Goal: Task Accomplishment & Management: Complete application form

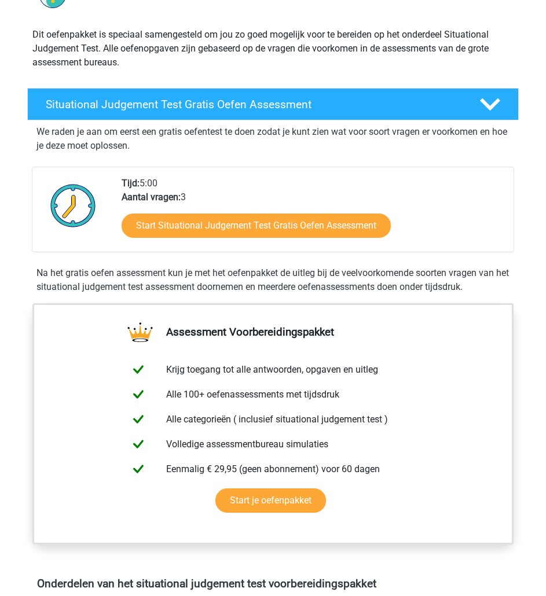
scroll to position [185, 0]
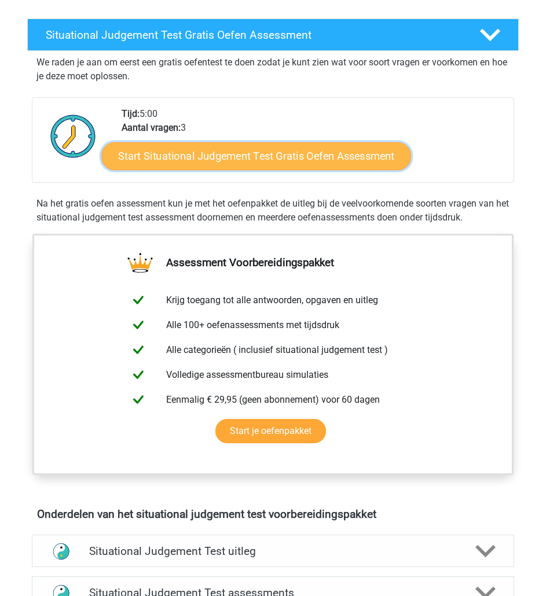
click at [265, 155] on link "Start Situational Judgement Test Gratis Oefen Assessment" at bounding box center [256, 156] width 310 height 28
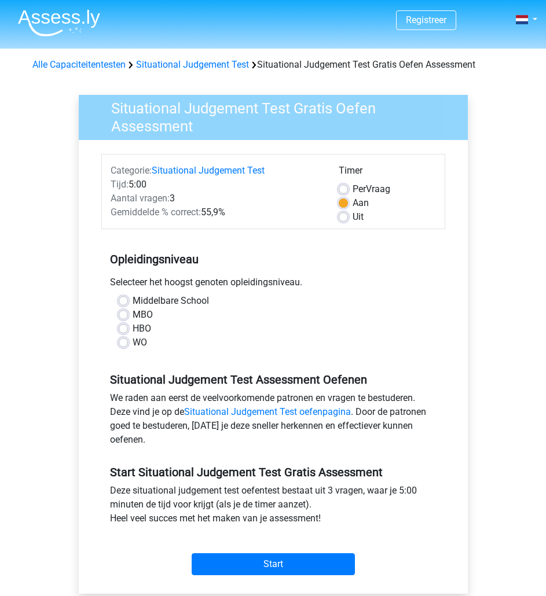
click at [128, 339] on div "WO" at bounding box center [273, 343] width 309 height 14
click at [133, 345] on label "WO" at bounding box center [140, 343] width 14 height 14
click at [119, 345] on input "WO" at bounding box center [123, 342] width 9 height 12
radio input "true"
click at [119, 294] on input "Middelbare School" at bounding box center [123, 300] width 9 height 12
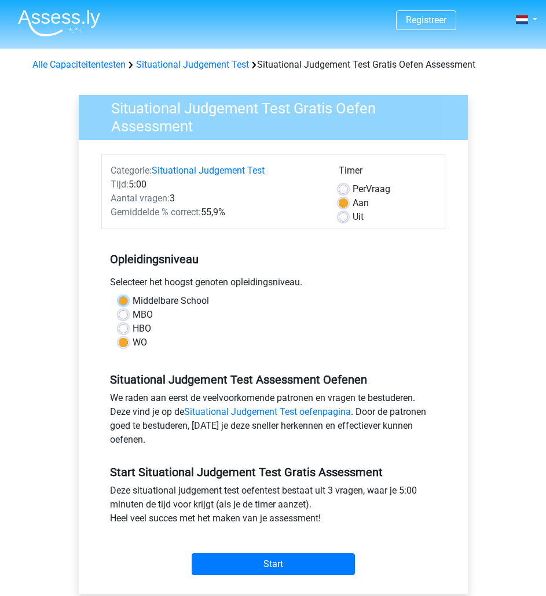
radio input "true"
click at [119, 308] on input "MBO" at bounding box center [123, 314] width 9 height 12
radio input "true"
click at [119, 322] on input "HBO" at bounding box center [123, 328] width 9 height 12
radio input "true"
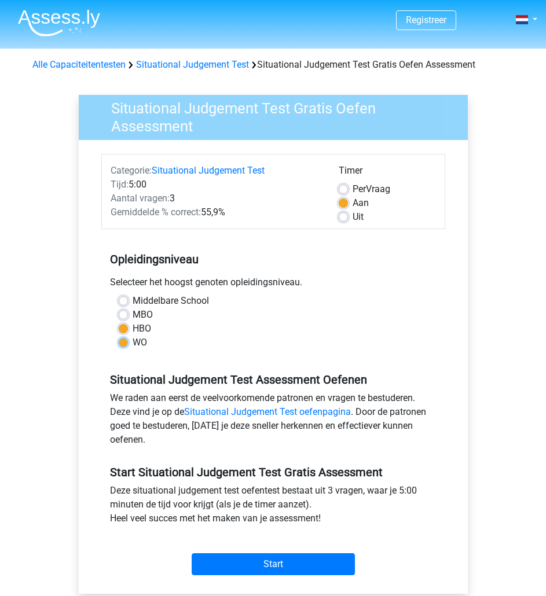
click at [119, 336] on input "WO" at bounding box center [123, 342] width 9 height 12
radio input "true"
click at [457, 426] on div "Categorie: Situational Judgement Test Tijd: 5:00 Aantal vragen: 3 Gemiddelde % …" at bounding box center [273, 367] width 372 height 454
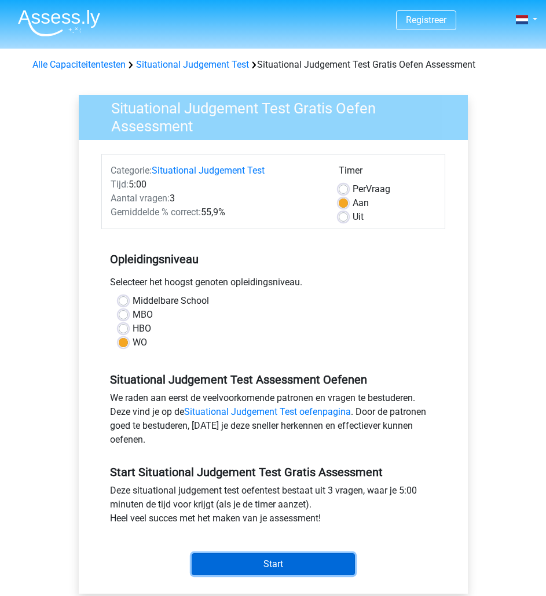
click at [289, 563] on input "Start" at bounding box center [273, 564] width 163 height 22
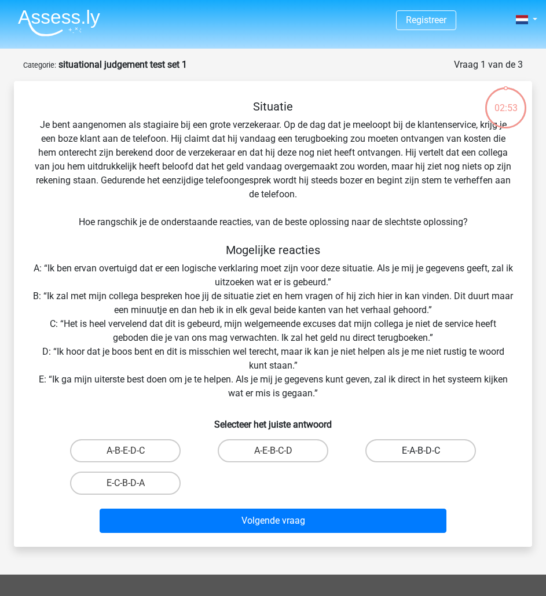
click at [427, 450] on label "E-A-B-D-C" at bounding box center [420, 450] width 111 height 23
click at [427, 451] on input "E-A-B-D-C" at bounding box center [425, 455] width 8 height 8
radio input "true"
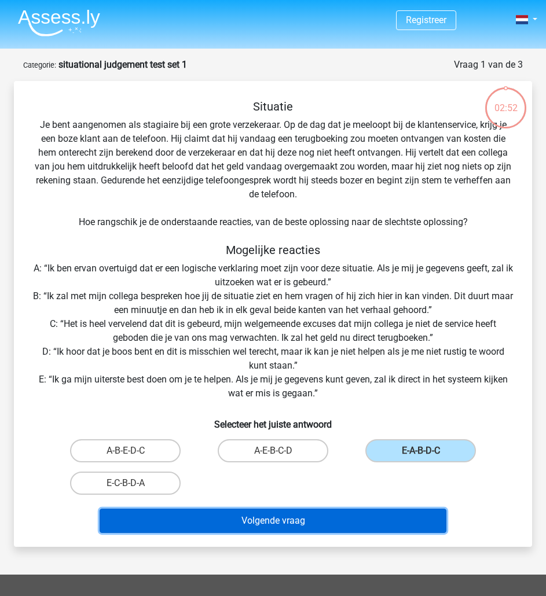
click at [391, 525] on button "Volgende vraag" at bounding box center [273, 521] width 347 height 24
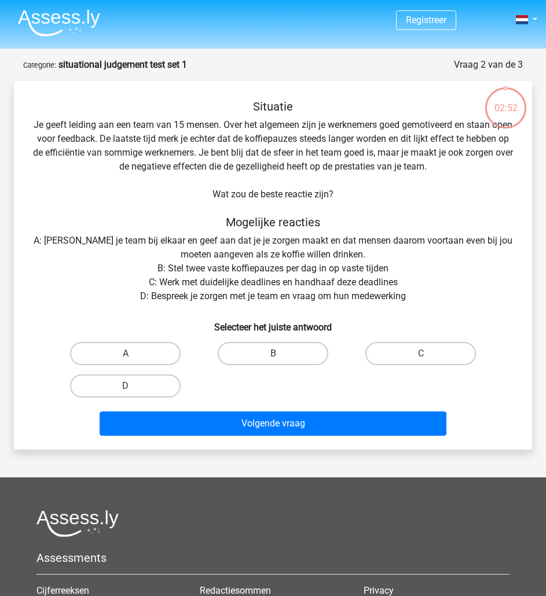
scroll to position [58, 0]
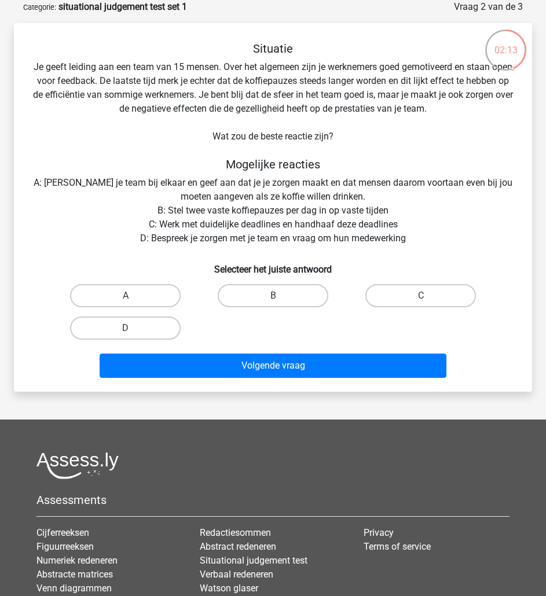
click at [131, 335] on input "D" at bounding box center [130, 332] width 8 height 8
radio input "true"
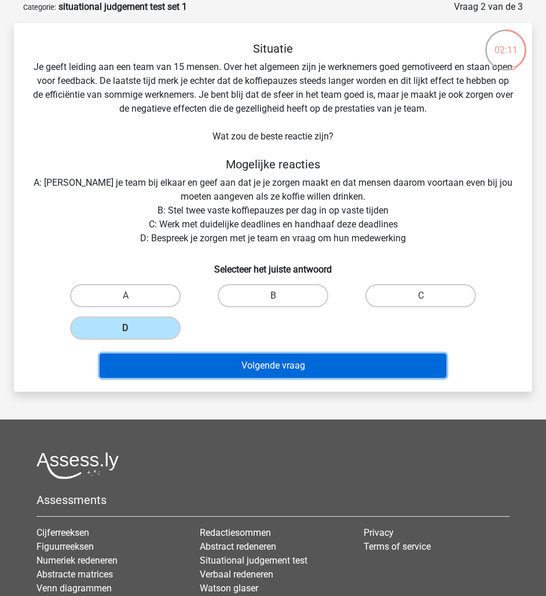
click at [163, 366] on button "Volgende vraag" at bounding box center [273, 366] width 347 height 24
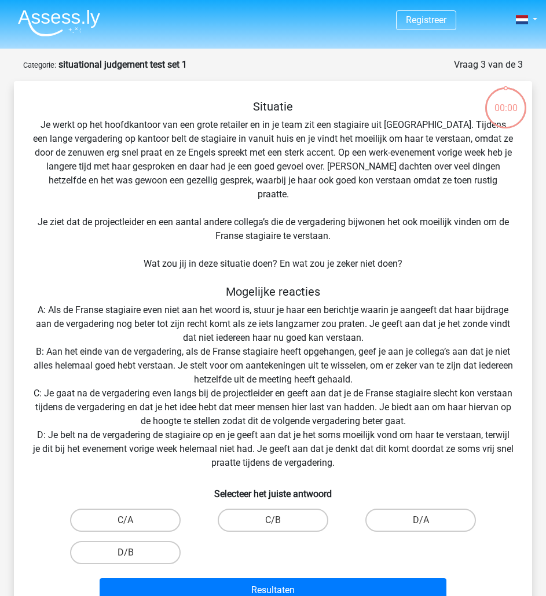
scroll to position [58, 0]
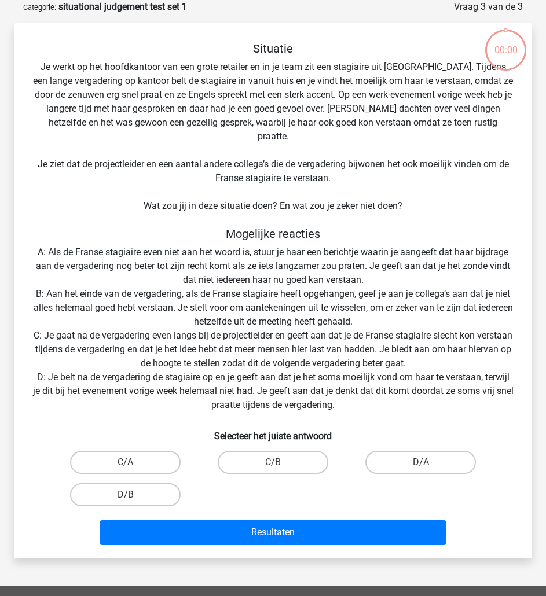
click at [421, 462] on input "D/A" at bounding box center [425, 466] width 8 height 8
radio input "true"
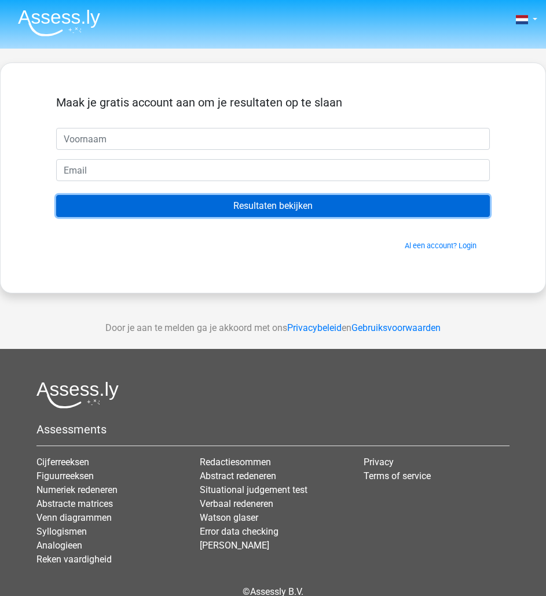
click at [323, 208] on input "Resultaten bekijken" at bounding box center [272, 206] width 433 height 22
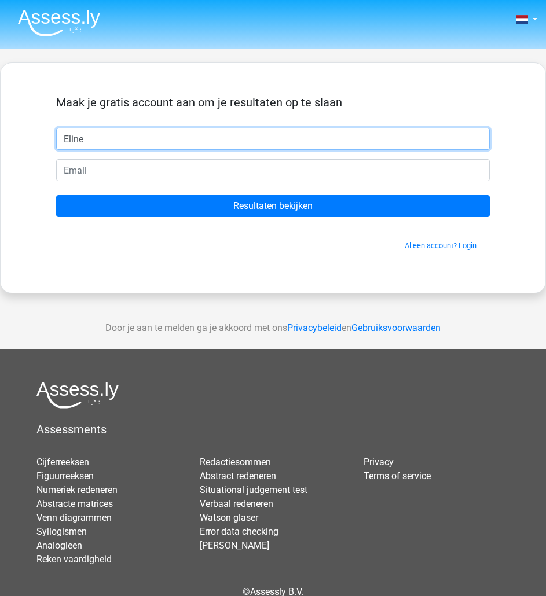
type input "Eline"
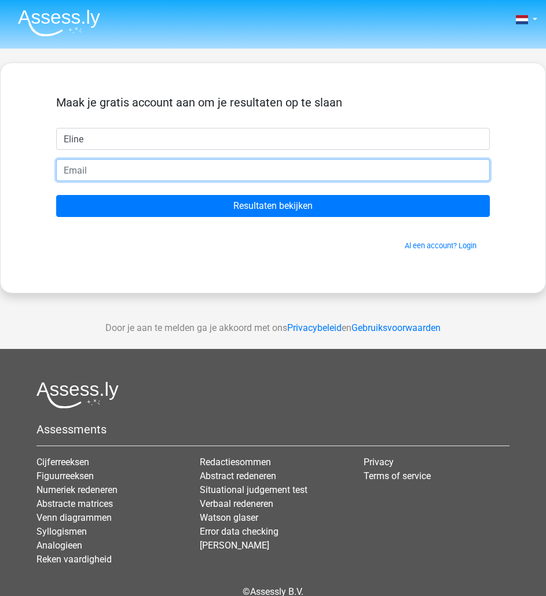
click at [206, 166] on input "email" at bounding box center [272, 170] width 433 height 22
type input "[EMAIL_ADDRESS][DOMAIN_NAME]"
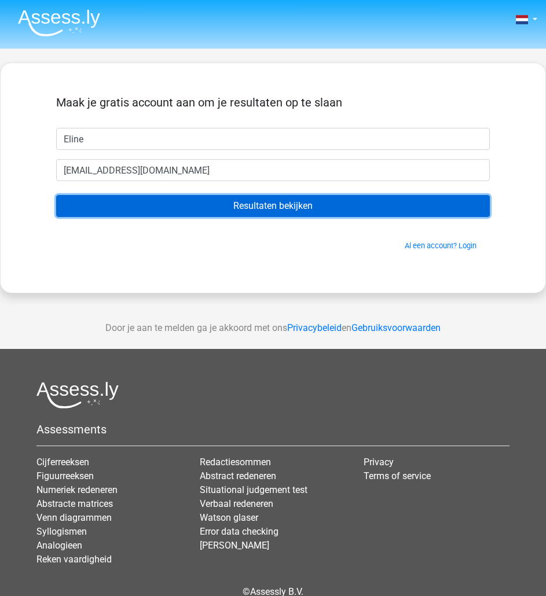
click at [175, 201] on input "Resultaten bekijken" at bounding box center [272, 206] width 433 height 22
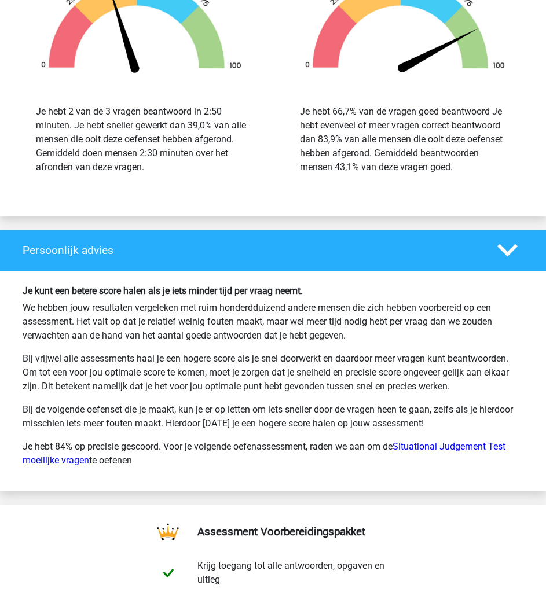
scroll to position [1366, 0]
